Goal: Navigation & Orientation: Understand site structure

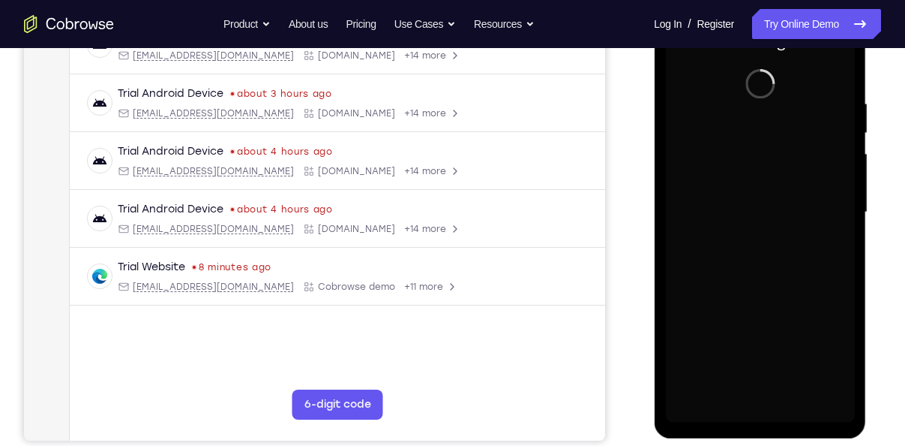
scroll to position [257, 0]
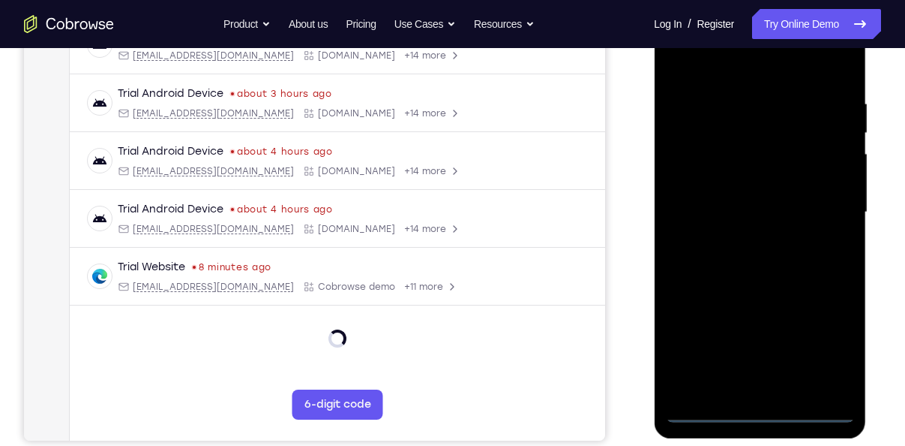
click at [761, 412] on div at bounding box center [759, 212] width 189 height 420
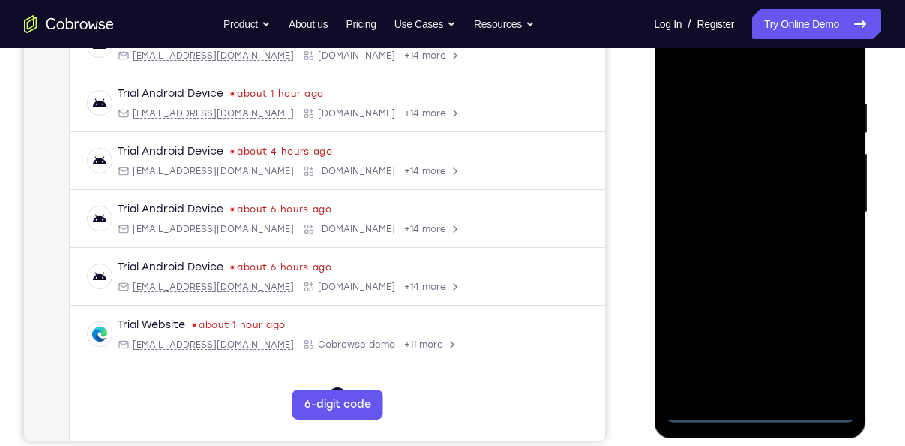
click at [830, 345] on div at bounding box center [759, 212] width 189 height 420
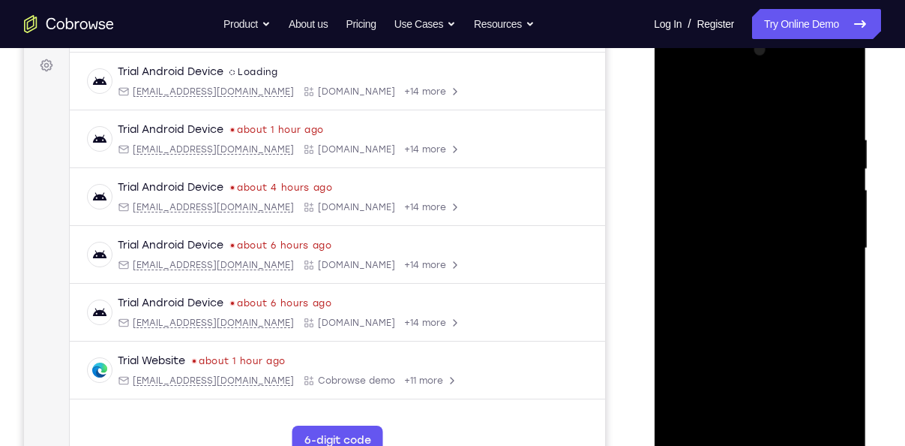
scroll to position [220, 0]
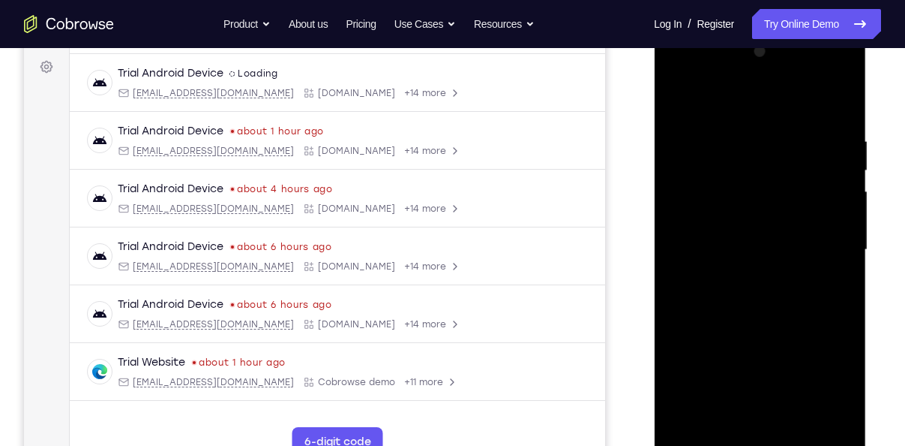
click at [686, 72] on div at bounding box center [759, 250] width 189 height 420
click at [827, 247] on div at bounding box center [759, 250] width 189 height 420
click at [748, 280] on div at bounding box center [759, 250] width 189 height 420
click at [739, 236] on div at bounding box center [759, 250] width 189 height 420
click at [735, 218] on div at bounding box center [759, 250] width 189 height 420
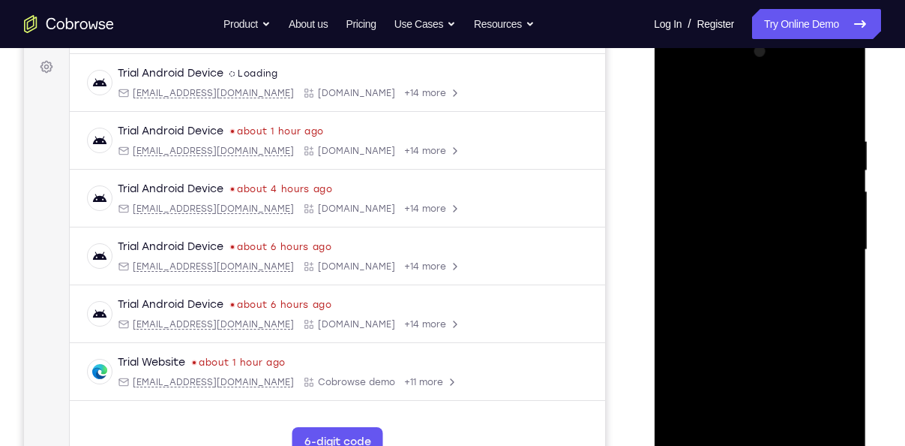
click at [773, 260] on div at bounding box center [759, 250] width 189 height 420
click at [776, 293] on div at bounding box center [759, 250] width 189 height 420
click at [784, 314] on div at bounding box center [759, 250] width 189 height 420
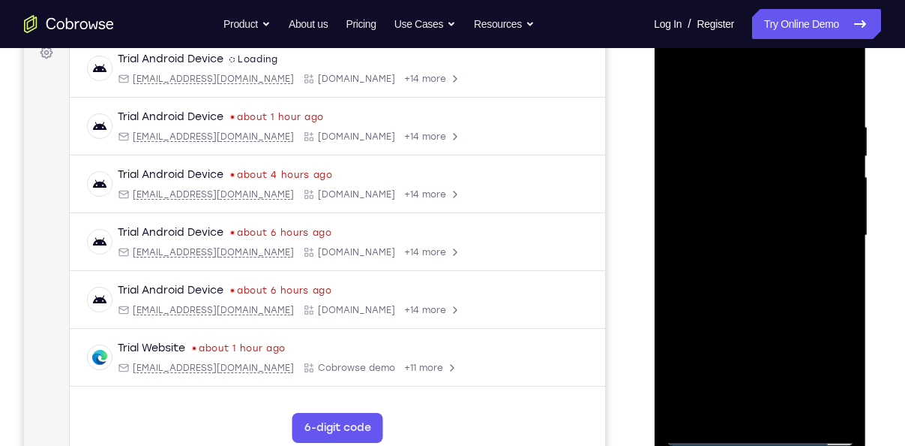
scroll to position [235, 0]
click at [736, 116] on div at bounding box center [759, 235] width 189 height 420
click at [837, 218] on div at bounding box center [759, 235] width 189 height 420
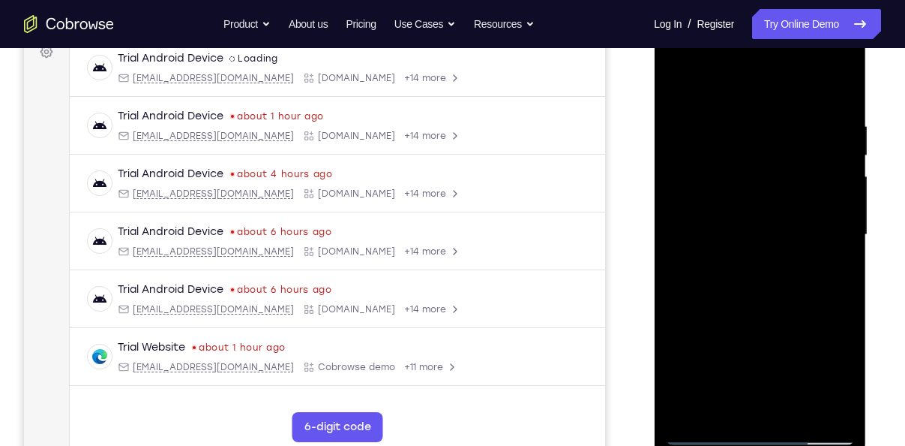
click at [837, 218] on div at bounding box center [759, 235] width 189 height 420
click at [837, 91] on div at bounding box center [759, 235] width 189 height 420
click at [793, 409] on div at bounding box center [759, 235] width 189 height 420
click at [762, 310] on div at bounding box center [759, 235] width 189 height 420
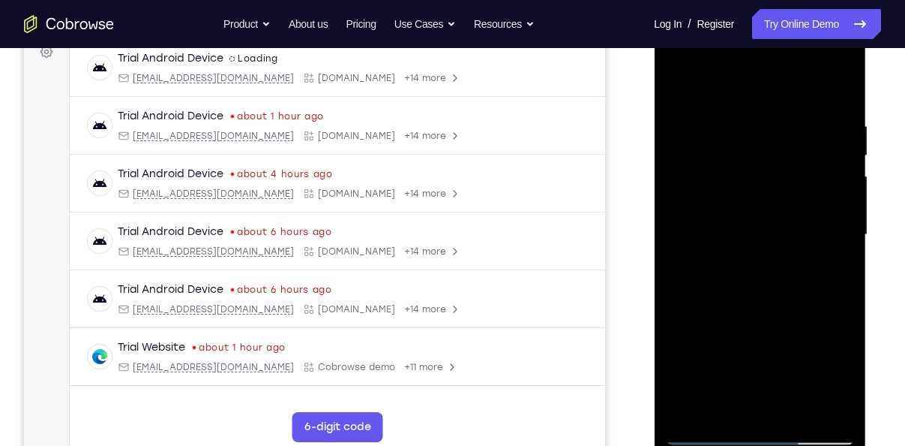
click at [723, 315] on div at bounding box center [759, 235] width 189 height 420
click at [727, 83] on div at bounding box center [759, 235] width 189 height 420
click at [688, 121] on div at bounding box center [759, 235] width 189 height 420
click at [840, 83] on div at bounding box center [759, 235] width 189 height 420
click at [675, 82] on div at bounding box center [759, 235] width 189 height 420
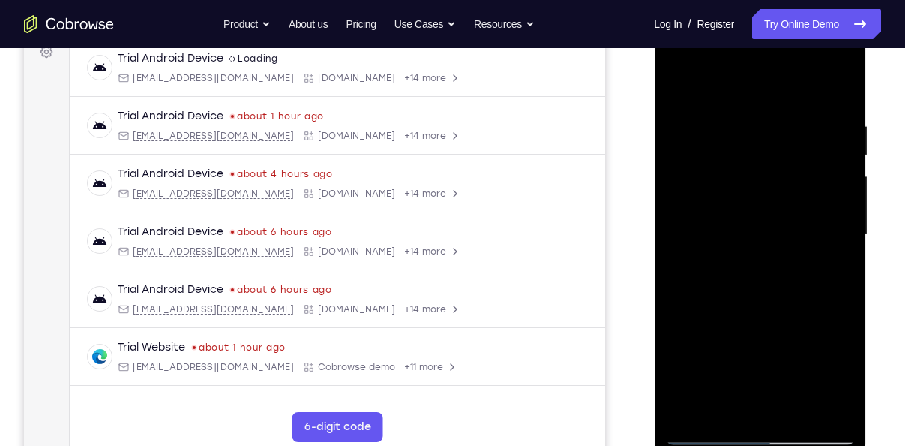
click at [675, 82] on div at bounding box center [759, 235] width 189 height 420
click at [679, 85] on div at bounding box center [759, 235] width 189 height 420
click at [845, 239] on div at bounding box center [759, 235] width 189 height 420
click at [844, 239] on div at bounding box center [759, 235] width 189 height 420
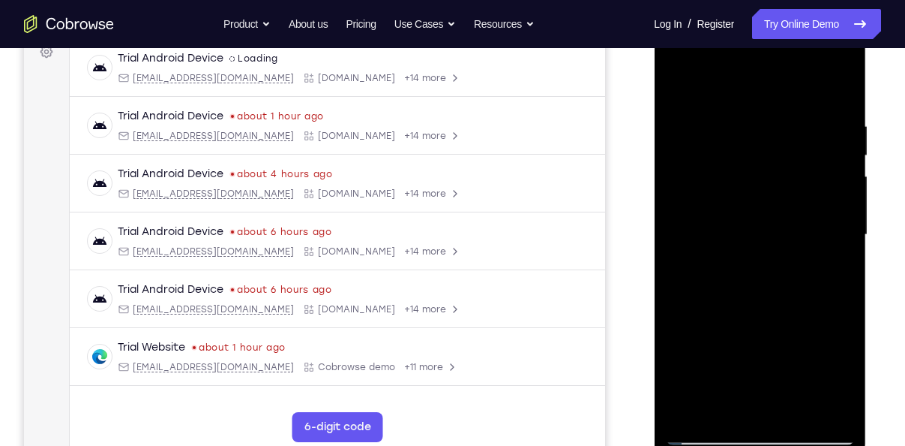
click at [844, 239] on div at bounding box center [759, 235] width 189 height 420
click at [798, 412] on div at bounding box center [759, 235] width 189 height 420
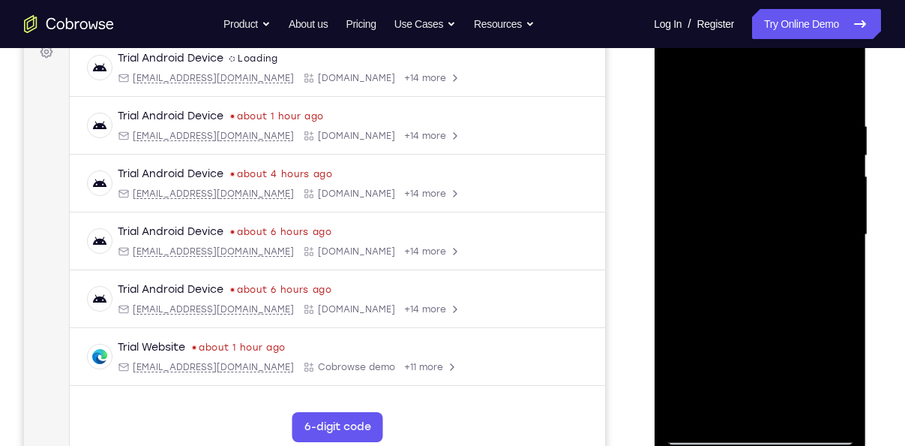
drag, startPoint x: 803, startPoint y: 359, endPoint x: 795, endPoint y: 287, distance: 72.5
click at [795, 287] on div at bounding box center [759, 235] width 189 height 420
